Goal: Task Accomplishment & Management: Manage account settings

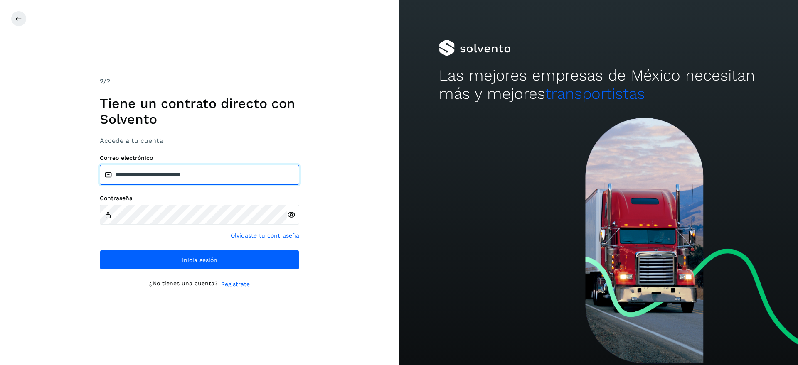
click at [248, 173] on input "**********" at bounding box center [199, 175] width 199 height 20
drag, startPoint x: 248, startPoint y: 173, endPoint x: 84, endPoint y: 194, distance: 164.6
click at [100, 185] on input "**********" at bounding box center [199, 175] width 199 height 20
type input "**********"
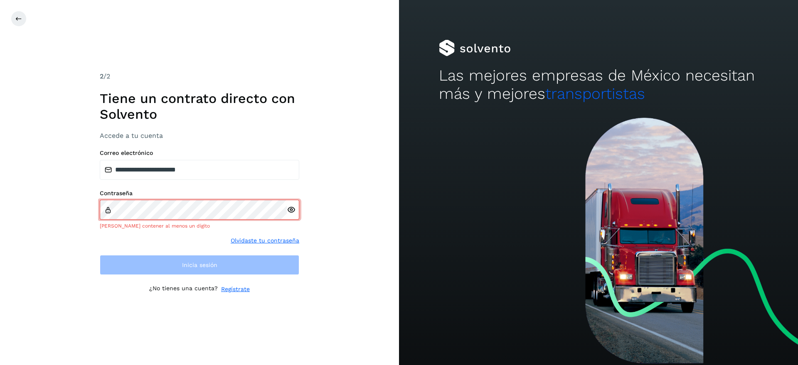
click at [293, 216] on div at bounding box center [293, 210] width 12 height 20
click at [293, 210] on icon at bounding box center [291, 210] width 9 height 9
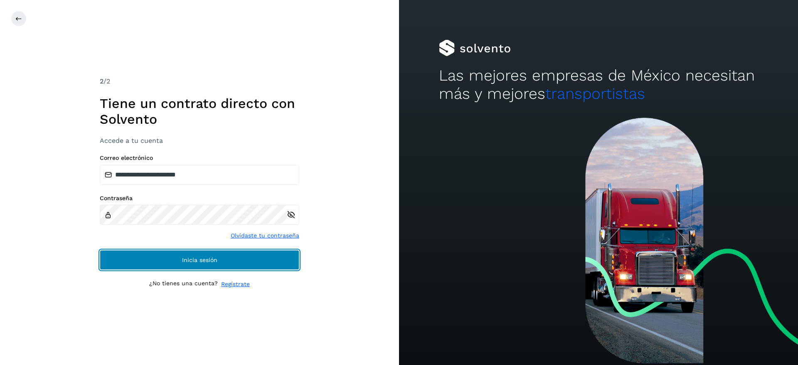
click at [206, 258] on span "Inicia sesión" at bounding box center [199, 260] width 35 height 6
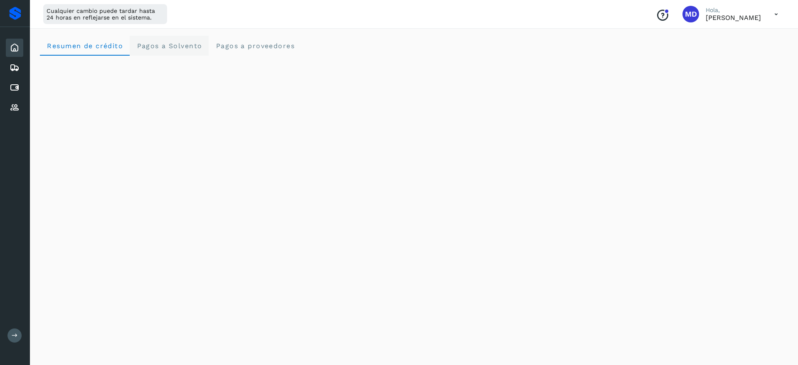
click at [176, 45] on span "Pagos a Solvento" at bounding box center [169, 46] width 66 height 8
click at [17, 51] on icon at bounding box center [15, 48] width 10 height 10
click at [10, 69] on icon at bounding box center [15, 68] width 10 height 10
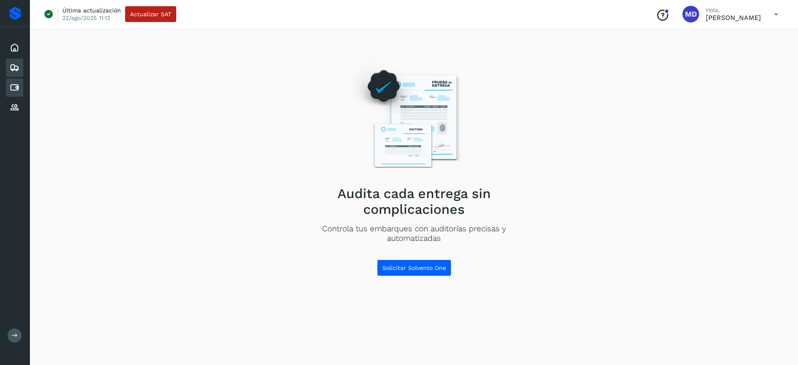
click at [15, 84] on icon at bounding box center [15, 88] width 10 height 10
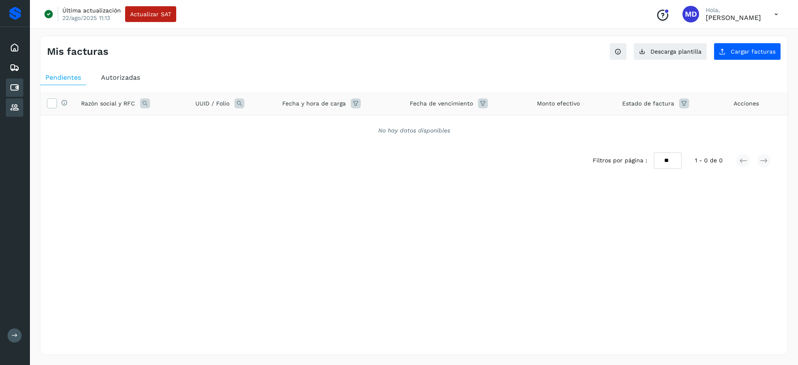
click at [10, 111] on icon at bounding box center [15, 108] width 10 height 10
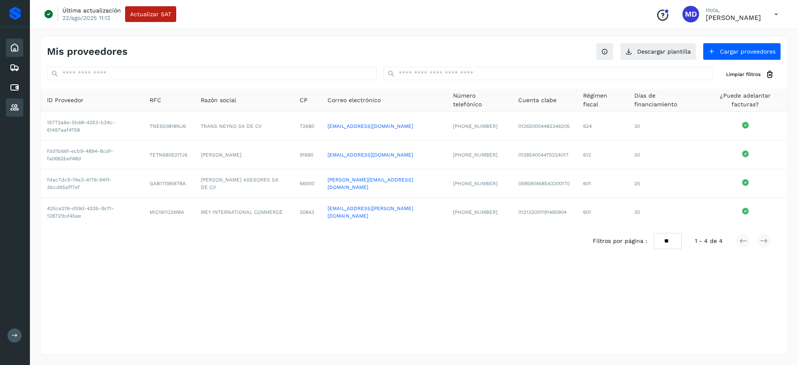
click at [13, 49] on icon at bounding box center [15, 48] width 10 height 10
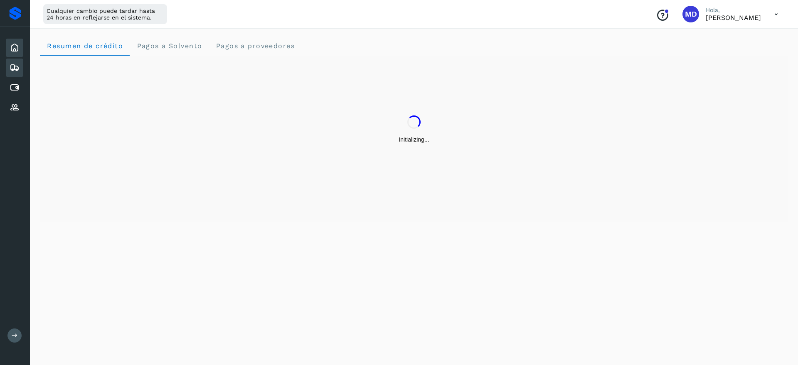
click at [12, 66] on icon at bounding box center [15, 68] width 10 height 10
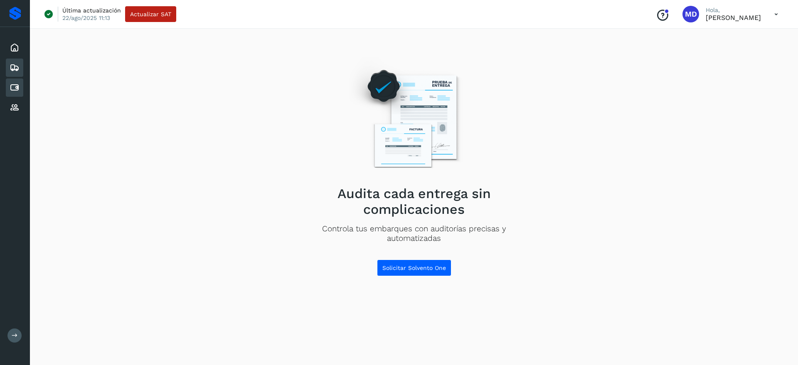
click at [12, 87] on icon at bounding box center [15, 88] width 10 height 10
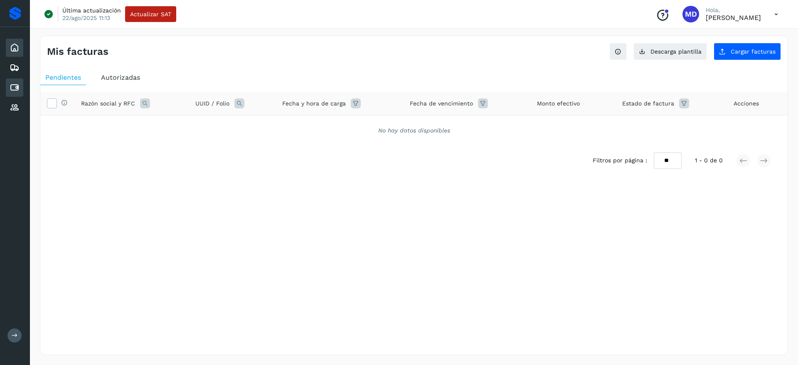
click at [11, 45] on icon at bounding box center [15, 48] width 10 height 10
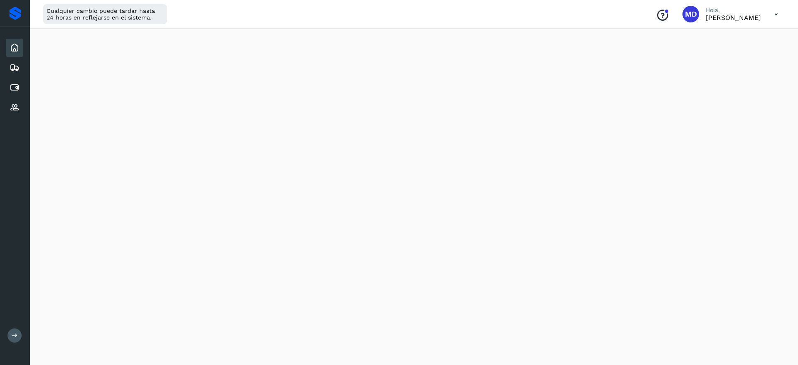
scroll to position [85, 0]
click at [669, 12] on icon "Conoce nuestros beneficios" at bounding box center [661, 15] width 13 height 13
click at [542, 16] on div "Cualquier cambio puede tardar hasta 24 horas en reflejarse en el sistema. Conoc…" at bounding box center [414, 14] width 768 height 29
click at [724, 18] on p "[PERSON_NAME]" at bounding box center [732, 18] width 55 height 8
click at [770, 14] on icon at bounding box center [775, 14] width 17 height 17
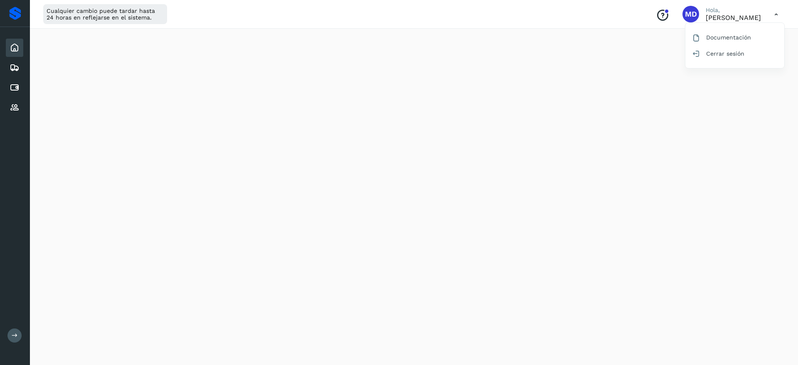
click at [776, 14] on div at bounding box center [399, 182] width 798 height 365
click at [776, 13] on icon at bounding box center [775, 14] width 17 height 17
click at [726, 54] on div "Cerrar sesión" at bounding box center [734, 54] width 99 height 16
